Goal: Transaction & Acquisition: Purchase product/service

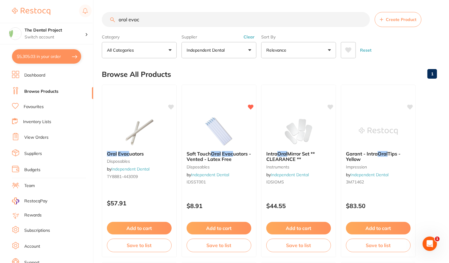
click at [252, 37] on button "Clear" at bounding box center [249, 36] width 15 height 5
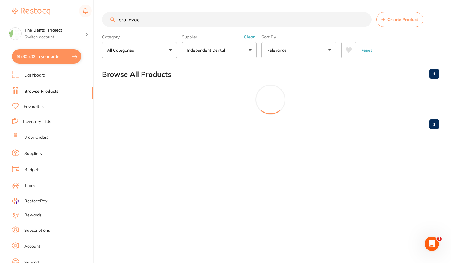
click at [249, 49] on button "Independent Dental" at bounding box center [219, 50] width 75 height 16
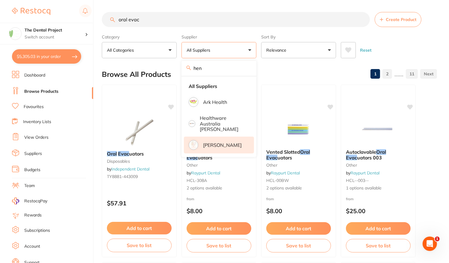
type input "hen"
click at [217, 142] on p "[PERSON_NAME]" at bounding box center [222, 144] width 39 height 5
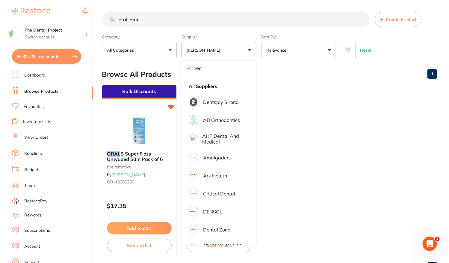
click at [149, 19] on input "oral evac" at bounding box center [236, 19] width 268 height 15
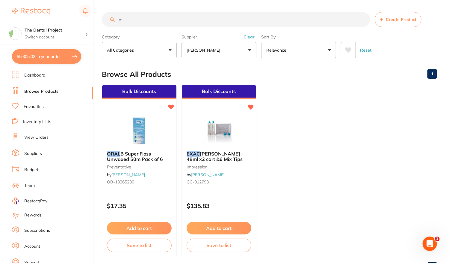
type input "o"
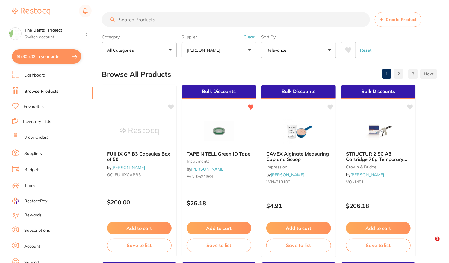
type input "o"
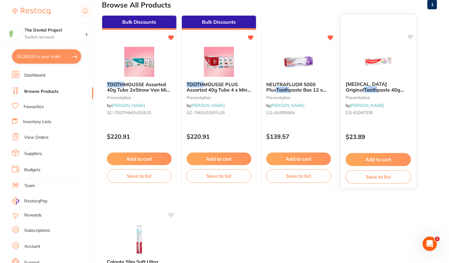
scroll to position [60, 0]
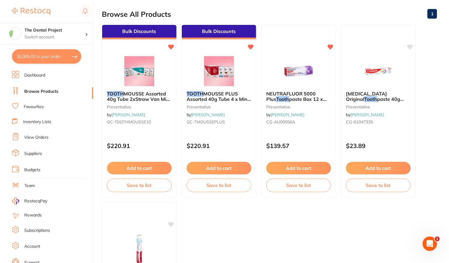
type input "tooth"
click at [376, 164] on button "Add to cart" at bounding box center [378, 168] width 65 height 13
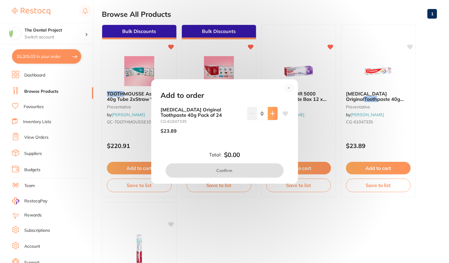
click at [270, 112] on icon at bounding box center [272, 113] width 5 height 5
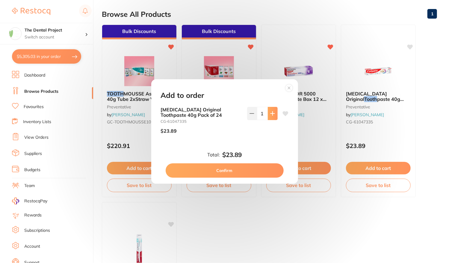
click at [270, 112] on icon at bounding box center [272, 113] width 5 height 5
type input "4"
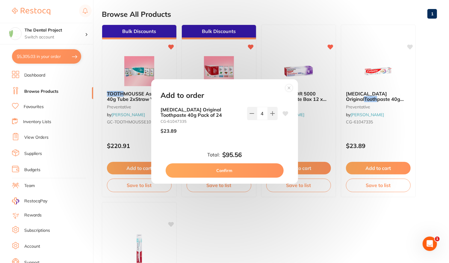
click at [228, 168] on button "Confirm" at bounding box center [225, 170] width 118 height 14
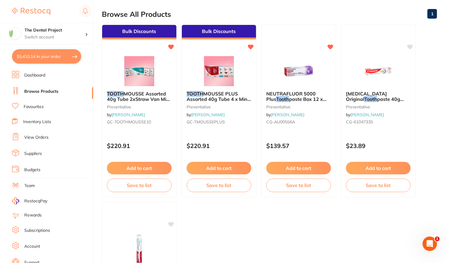
checkbox input "false"
click at [48, 57] on button "$5,410.14 in your order" at bounding box center [46, 56] width 69 height 14
checkbox input "true"
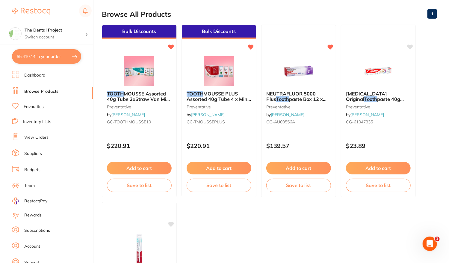
checkbox input "true"
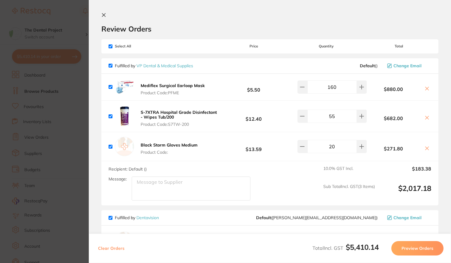
click at [110, 45] on input "checkbox" at bounding box center [110, 46] width 4 height 4
drag, startPoint x: 110, startPoint y: 45, endPoint x: 69, endPoint y: 0, distance: 60.9
click at [110, 46] on input "checkbox" at bounding box center [110, 46] width 4 height 4
checkbox input "false"
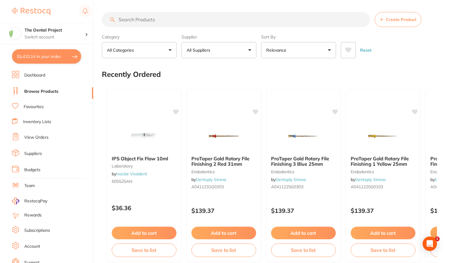
click at [70, 61] on button "$5,410.14 in your order" at bounding box center [46, 56] width 69 height 14
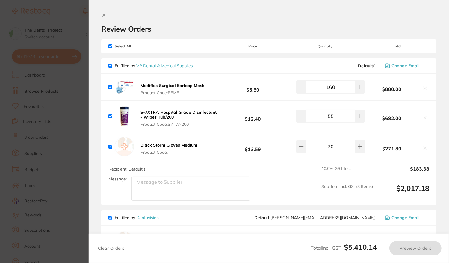
checkbox input "true"
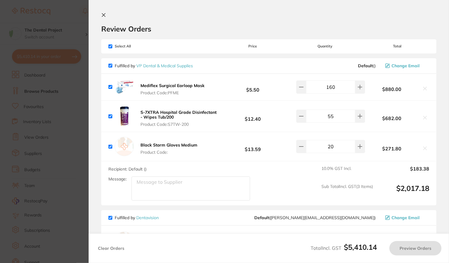
checkbox input "true"
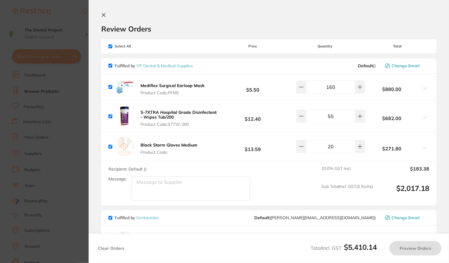
checkbox input "true"
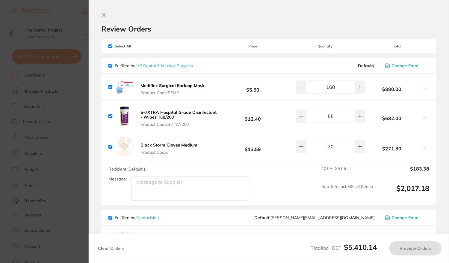
checkbox input "true"
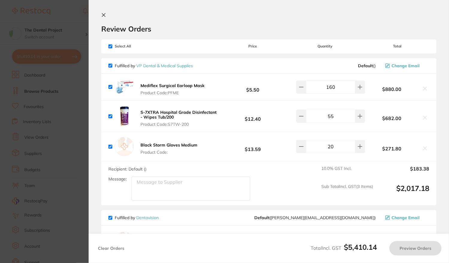
checkbox input "true"
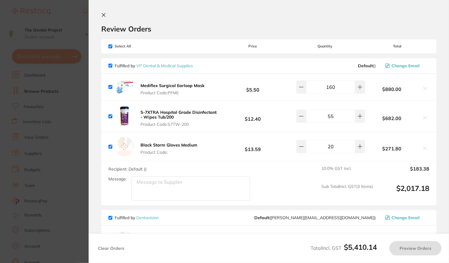
checkbox input "true"
click at [110, 46] on input "checkbox" at bounding box center [110, 46] width 4 height 4
checkbox input "false"
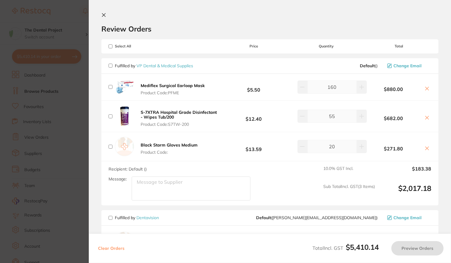
checkbox input "false"
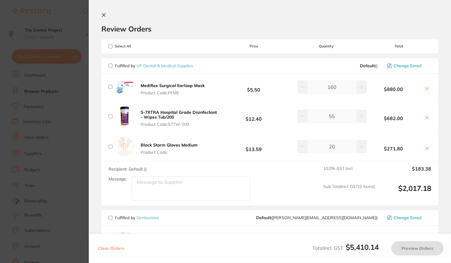
checkbox input "false"
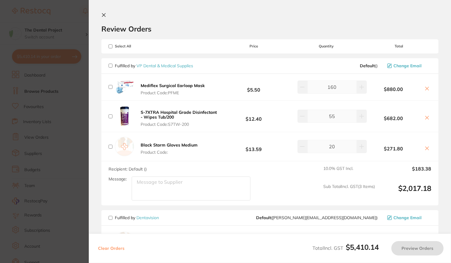
checkbox input "false"
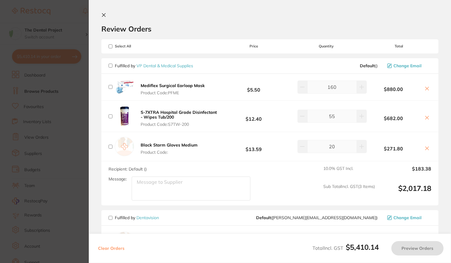
checkbox input "false"
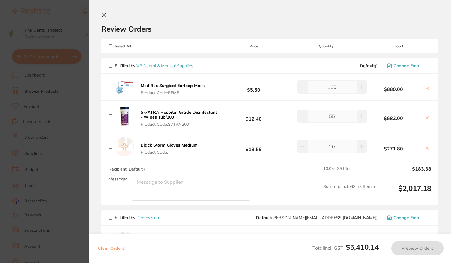
checkbox input "false"
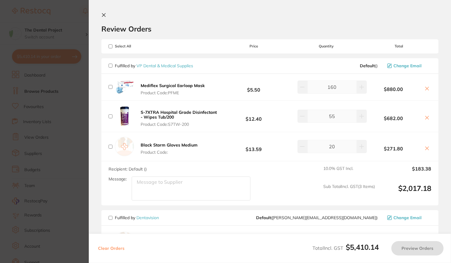
click at [104, 15] on icon at bounding box center [103, 15] width 5 height 5
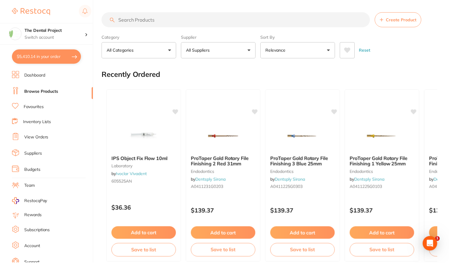
scroll to position [60, 0]
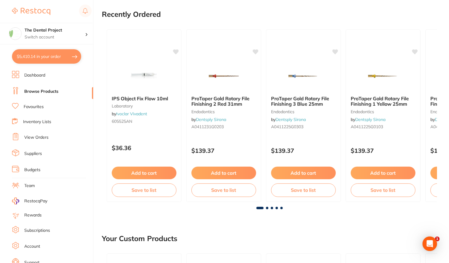
click at [46, 136] on link "View Orders" at bounding box center [36, 137] width 24 height 6
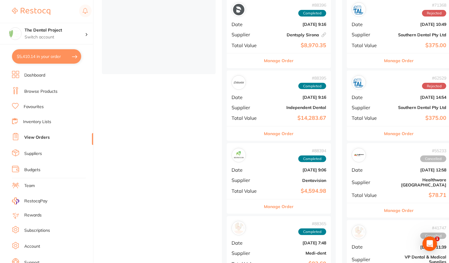
scroll to position [210, 0]
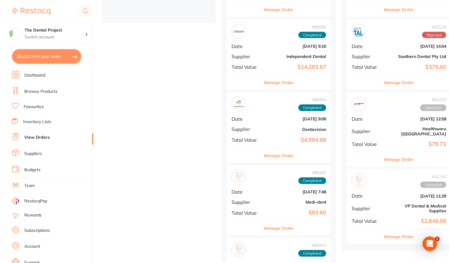
click at [260, 121] on div "# 88394 Completed Date Aug 1 2025, 9:06 Supplier Dentavision Total Value $4,594…" at bounding box center [279, 119] width 104 height 55
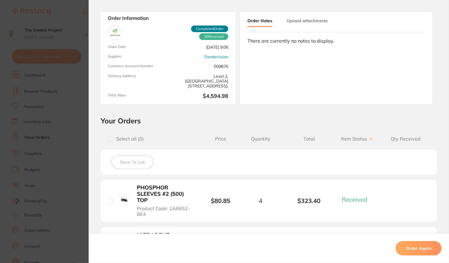
scroll to position [90, 0]
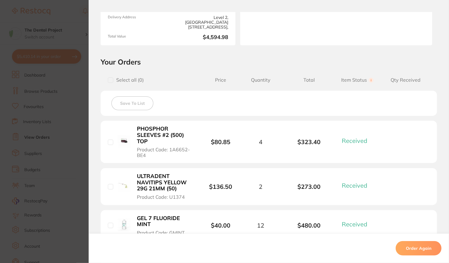
click at [110, 79] on input "checkbox" at bounding box center [110, 79] width 5 height 5
checkbox input "true"
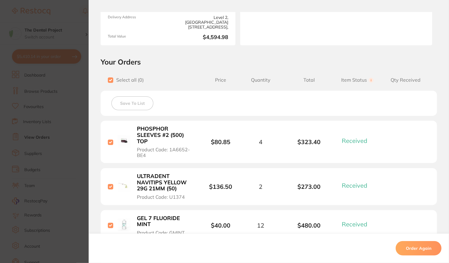
checkbox input "true"
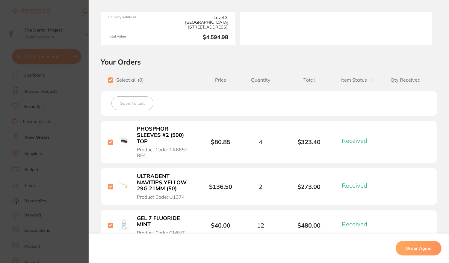
checkbox input "true"
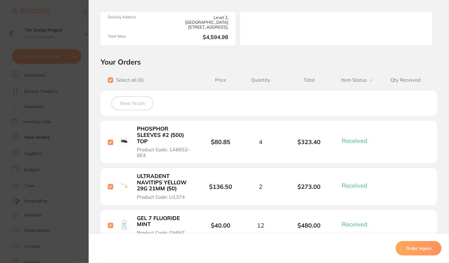
checkbox input "true"
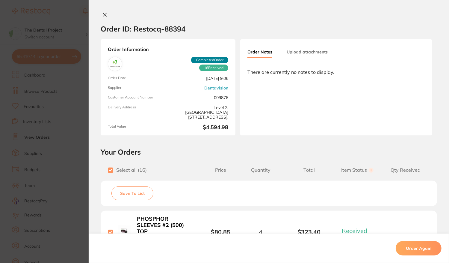
scroll to position [60, 0]
click at [104, 14] on icon at bounding box center [104, 14] width 5 height 5
